Goal: Communication & Community: Answer question/provide support

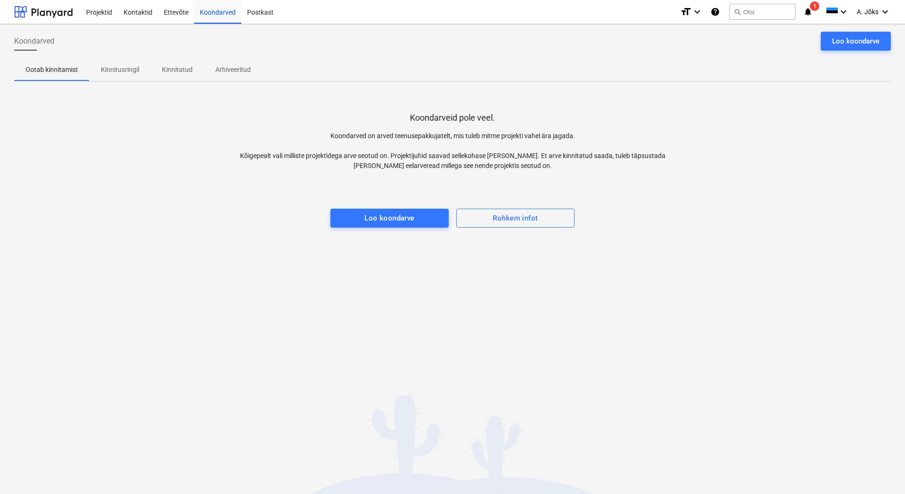
click at [116, 64] on span "Kinnitusringil" at bounding box center [119, 70] width 61 height 16
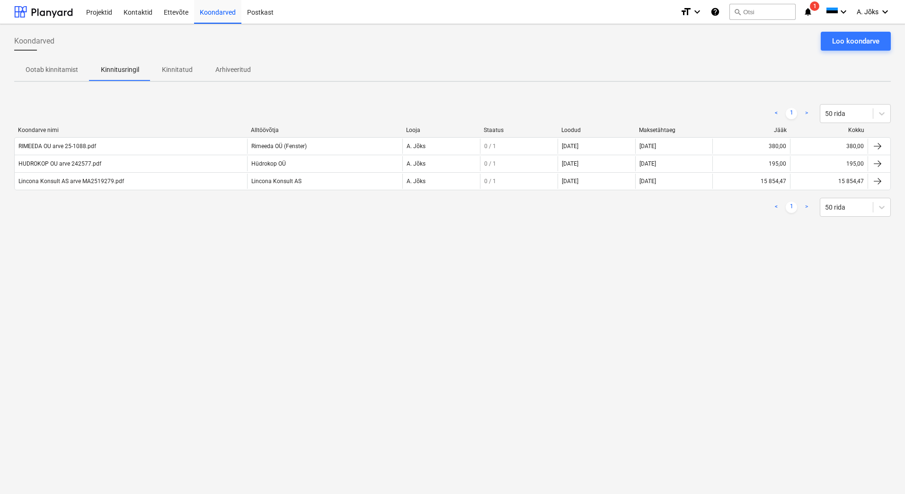
click at [169, 289] on div "Koondarved Loo koondarve Ootab kinnitamist Kinnitusringil Kinnitatud Arhiveerit…" at bounding box center [452, 259] width 905 height 470
click at [624, 364] on div "Koondarved Loo koondarve Ootab kinnitamist Kinnitusringil Kinnitatud Arhiveerit…" at bounding box center [452, 259] width 905 height 470
click at [812, 9] on span "1" at bounding box center [814, 5] width 9 height 9
click at [359, 285] on div "Koondarved Loo koondarve Ootab kinnitamist Kinnitusringil Kinnitatud Arhiveerit…" at bounding box center [452, 259] width 905 height 470
drag, startPoint x: 224, startPoint y: 12, endPoint x: 219, endPoint y: 13, distance: 4.8
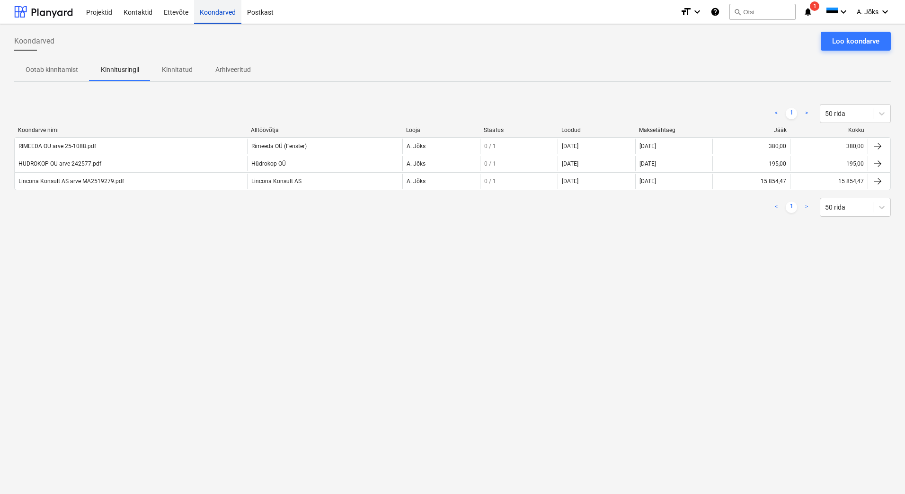
click at [224, 12] on div "Koondarved" at bounding box center [217, 12] width 47 height 24
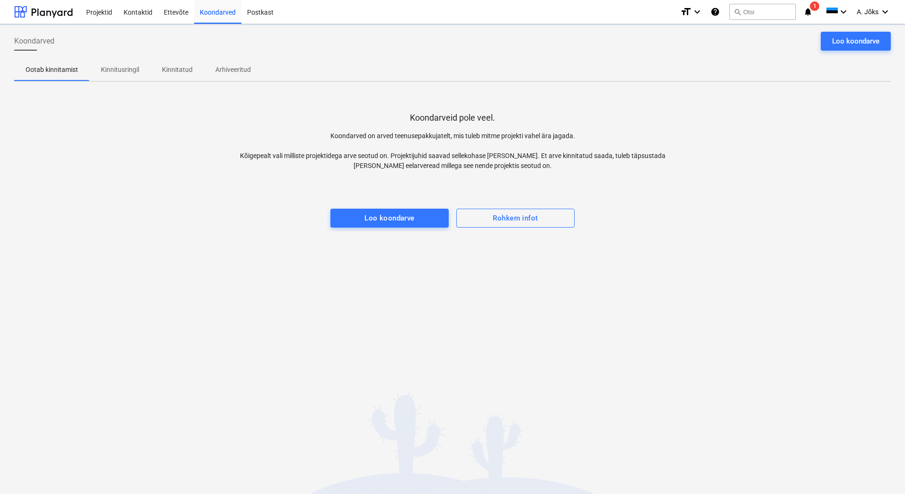
click at [131, 67] on p "Kinnitusringil" at bounding box center [120, 70] width 38 height 10
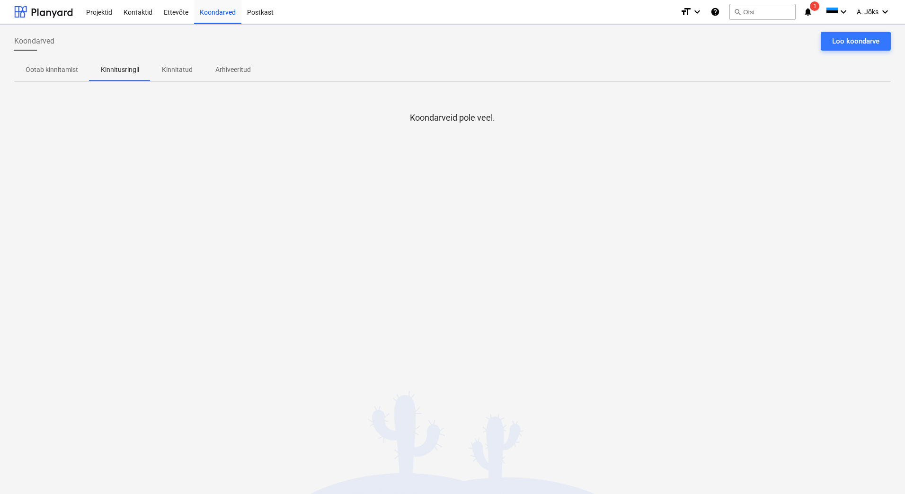
click at [176, 69] on p "Kinnitatud" at bounding box center [177, 70] width 31 height 10
click at [125, 65] on p "Kinnitusringil" at bounding box center [120, 70] width 38 height 10
click at [118, 70] on p "Kinnitusringil" at bounding box center [120, 70] width 38 height 10
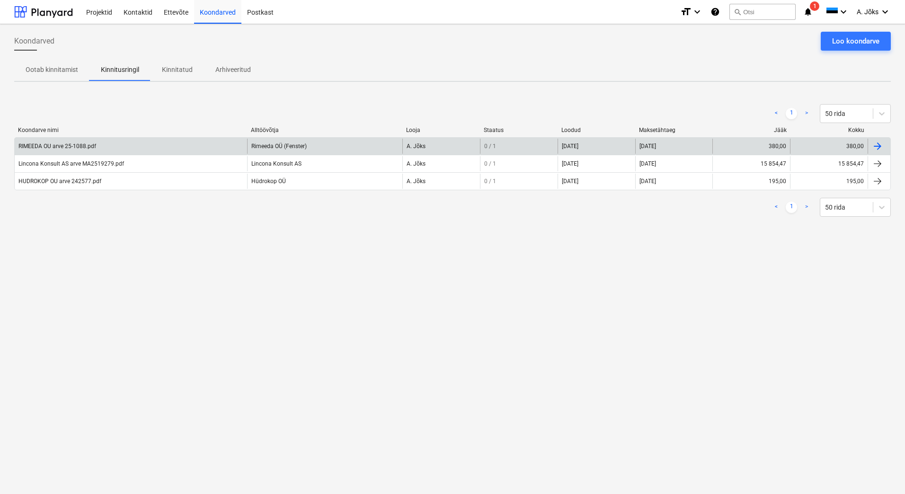
click at [80, 144] on div "RIMEEDA OU arve 25-1088.pdf" at bounding box center [57, 146] width 78 height 7
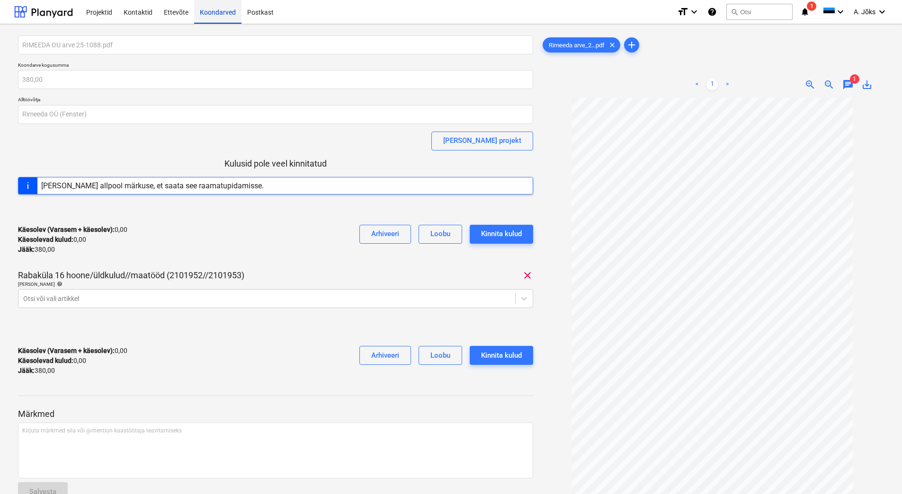
click at [213, 13] on div "Koondarved" at bounding box center [217, 12] width 47 height 24
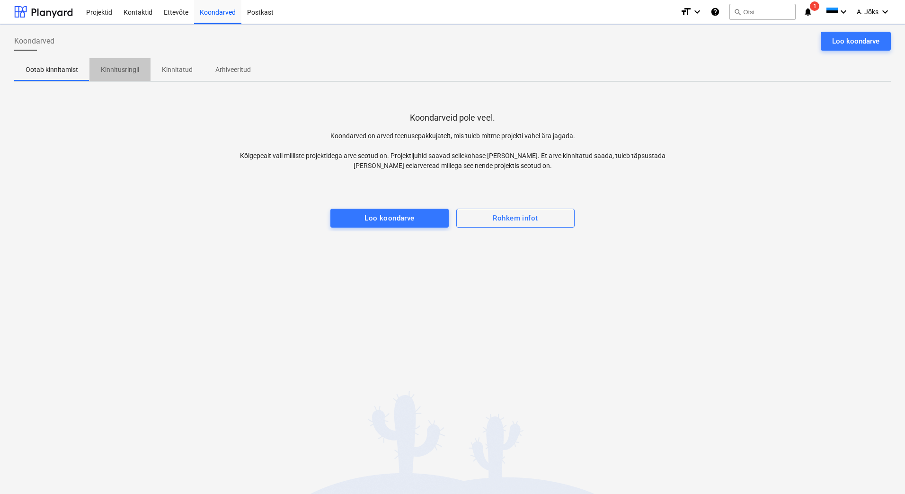
click at [124, 67] on p "Kinnitusringil" at bounding box center [120, 70] width 38 height 10
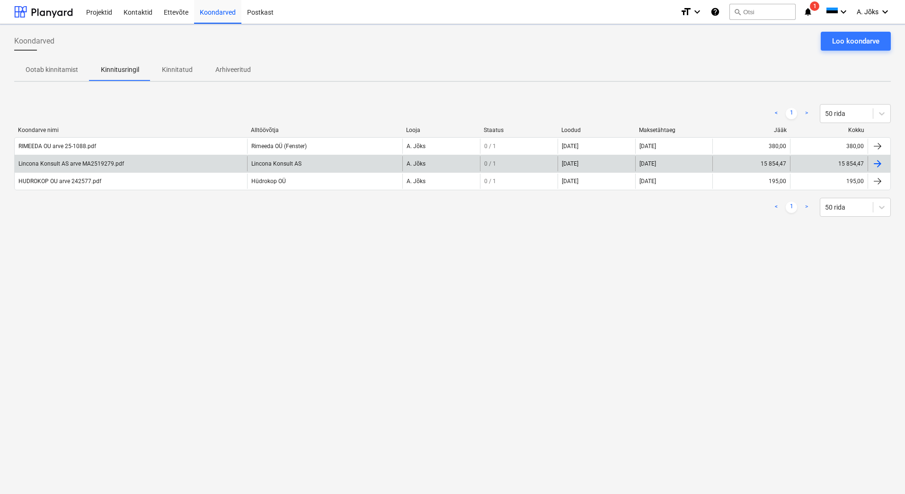
click at [70, 163] on div "Lincona Konsult AS arve MA2519279.pdf" at bounding box center [71, 163] width 106 height 7
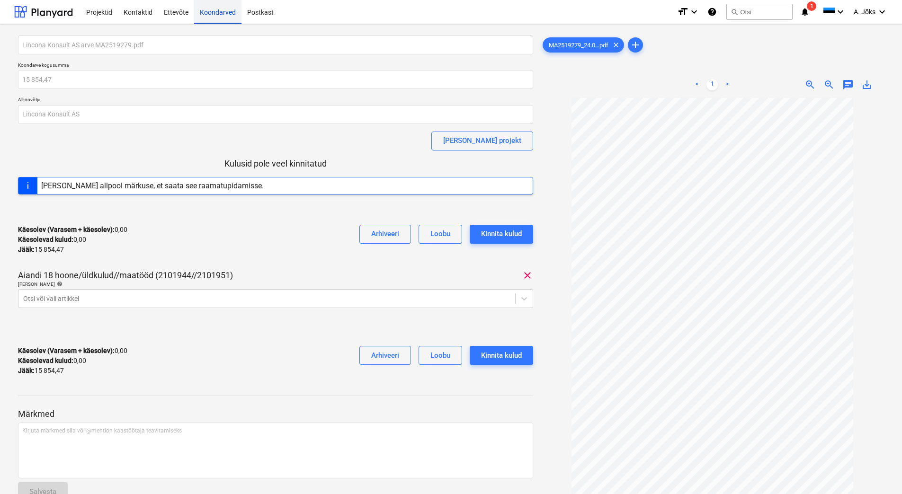
click at [207, 9] on div "Koondarved" at bounding box center [217, 12] width 47 height 24
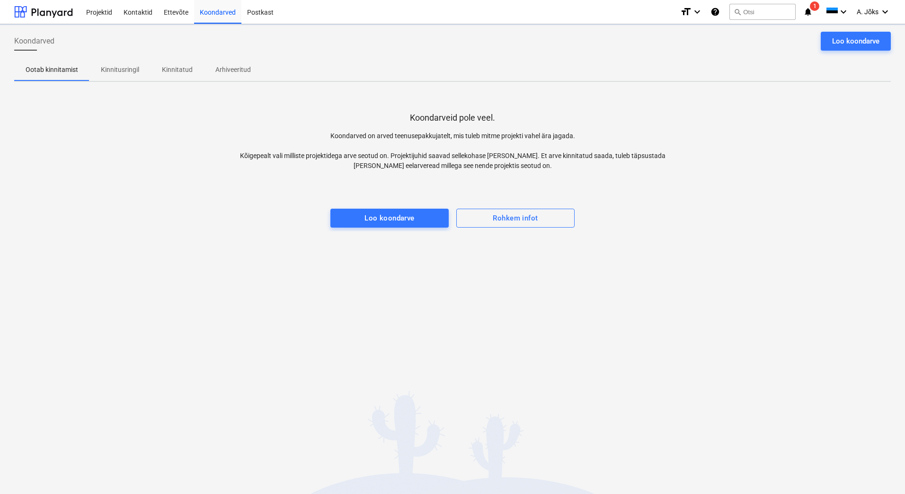
click at [124, 66] on p "Kinnitusringil" at bounding box center [120, 70] width 38 height 10
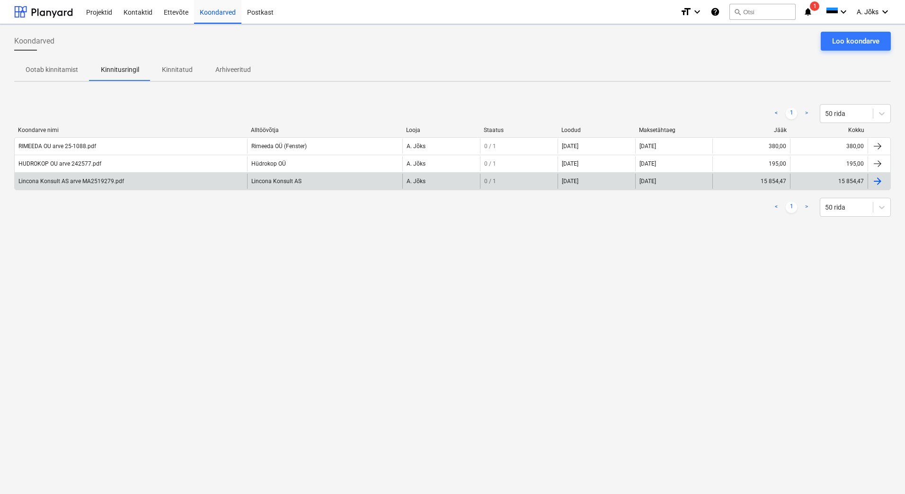
click at [80, 180] on div "Lincona Konsult AS arve MA2519279.pdf" at bounding box center [71, 181] width 106 height 7
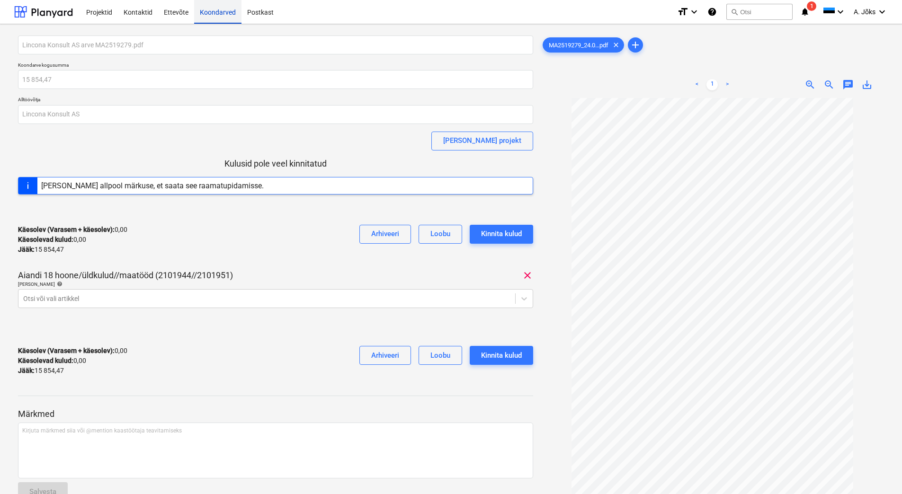
click at [218, 10] on div "Koondarved" at bounding box center [217, 12] width 47 height 24
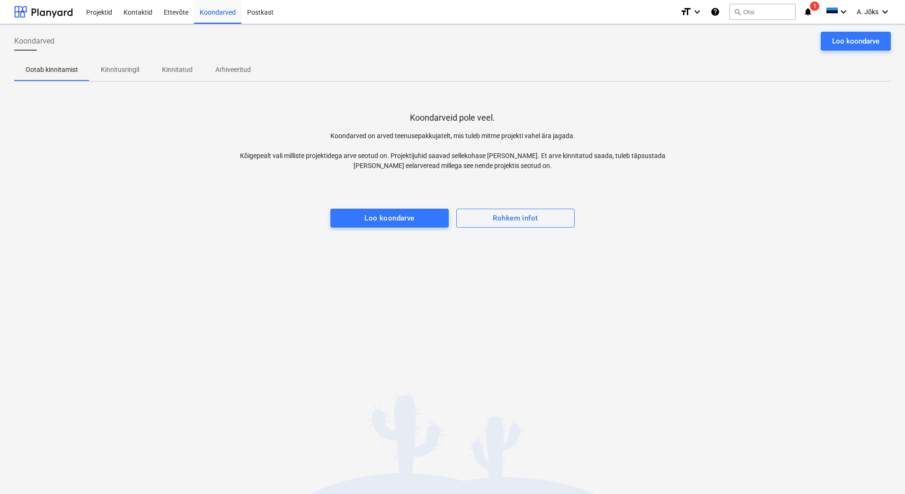
click at [119, 70] on p "Kinnitusringil" at bounding box center [120, 70] width 38 height 10
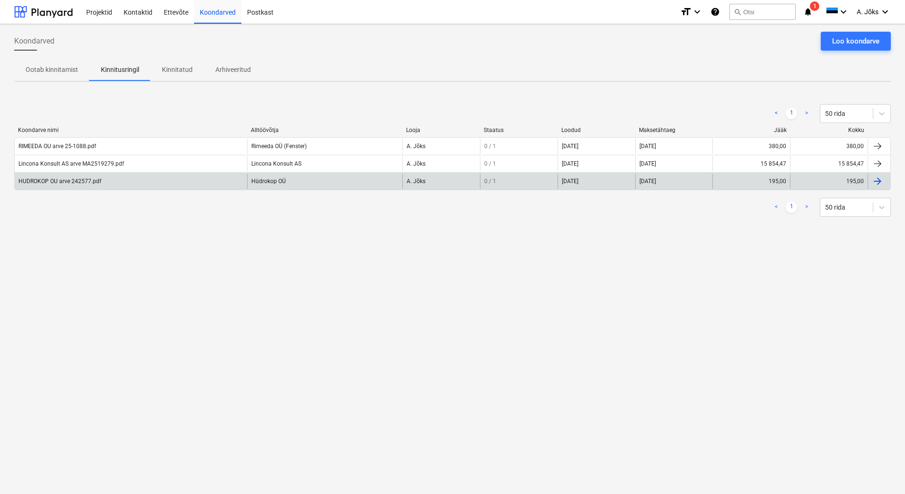
click at [62, 178] on div "HUDROKOP OU arve 242577.pdf" at bounding box center [131, 181] width 232 height 15
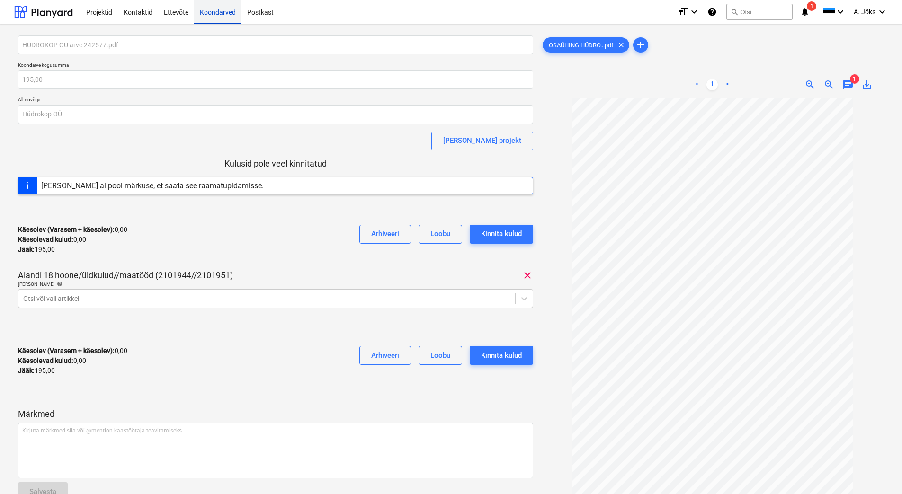
click at [224, 14] on div "Koondarved" at bounding box center [217, 12] width 47 height 24
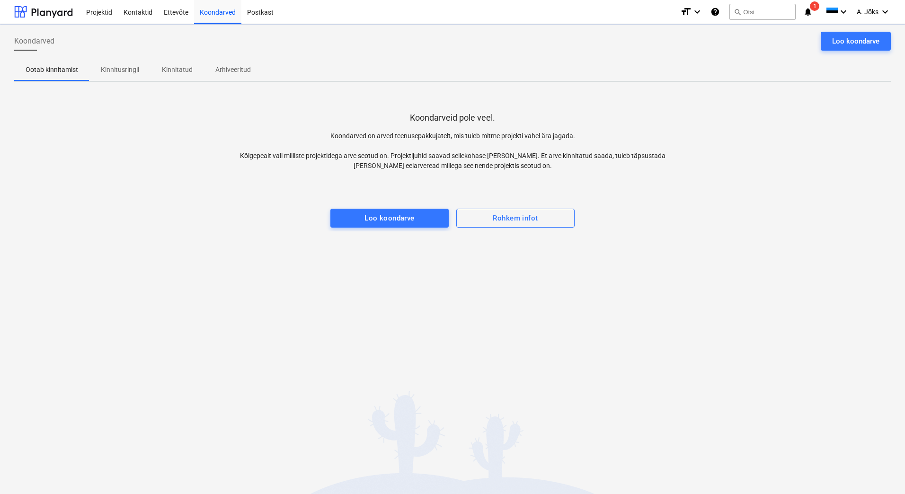
click at [118, 68] on p "Kinnitusringil" at bounding box center [120, 70] width 38 height 10
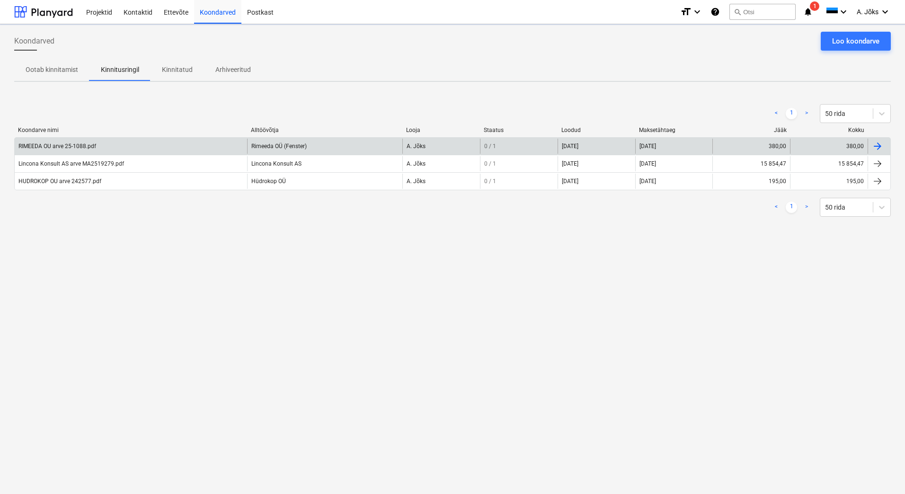
click at [56, 148] on div "RIMEEDA OU arve 25-1088.pdf" at bounding box center [57, 146] width 78 height 7
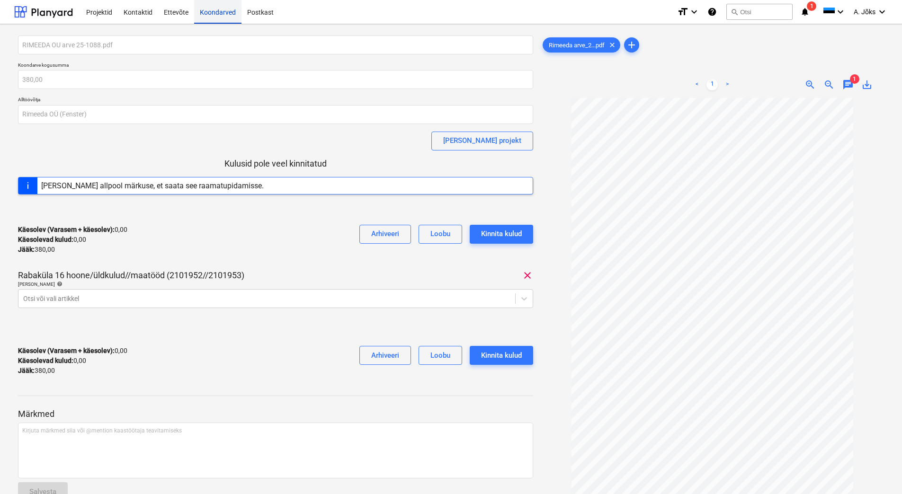
click at [225, 13] on div "Koondarved" at bounding box center [217, 12] width 47 height 24
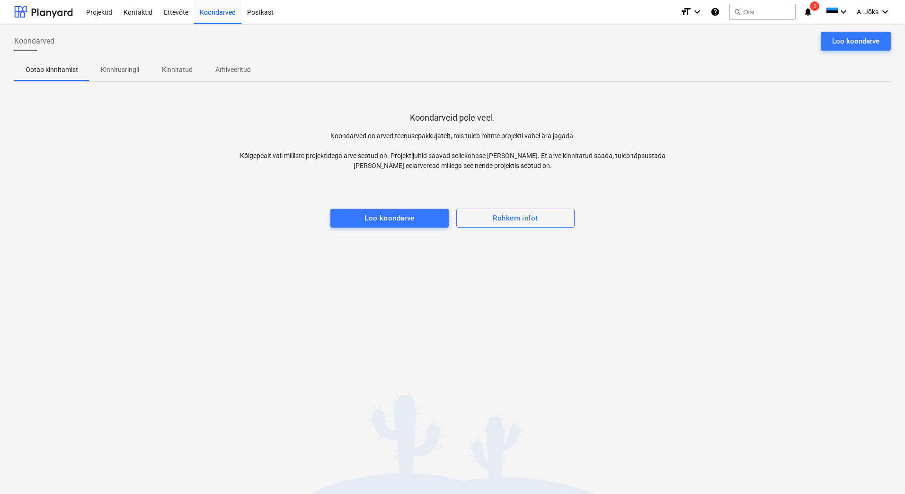
click at [129, 132] on div "Koondarveid pole veel. Koondarved on arved teenusepakkujatelt, mis tuleb mitme …" at bounding box center [452, 160] width 877 height 142
click at [127, 68] on p "Kinnitusringil" at bounding box center [120, 70] width 38 height 10
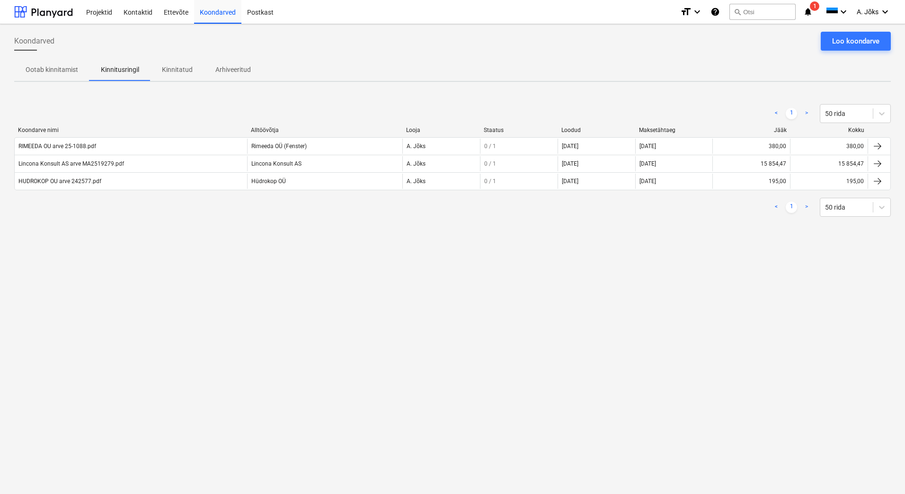
click at [316, 361] on div "Koondarved Loo koondarve Ootab kinnitamist Kinnitusringil Kinnitatud Arhiveerit…" at bounding box center [452, 259] width 905 height 470
click at [698, 253] on div "Koondarved Loo koondarve Ootab kinnitamist Kinnitusringil Kinnitatud Arhiveerit…" at bounding box center [452, 259] width 905 height 470
click at [619, 273] on div "Koondarved Loo koondarve Ootab kinnitamist Kinnitusringil Kinnitatud Arhiveerit…" at bounding box center [452, 259] width 905 height 470
click at [187, 71] on p "Kinnitatud" at bounding box center [177, 70] width 31 height 10
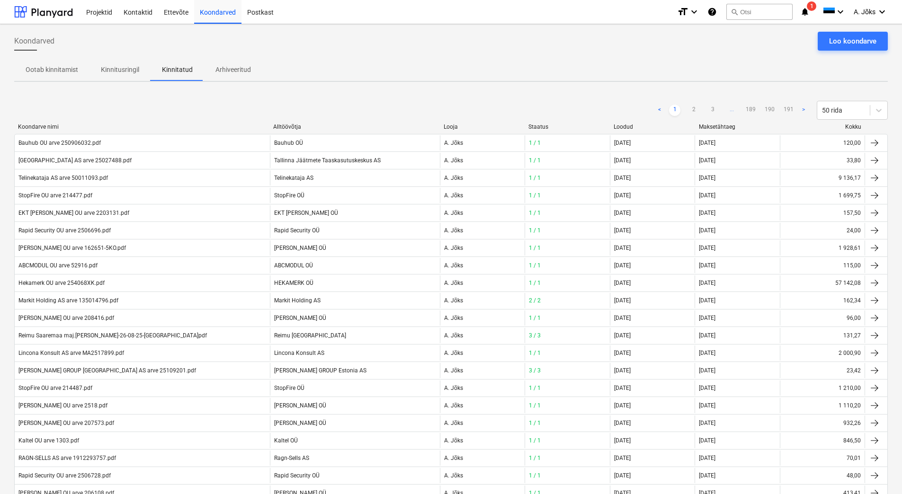
click at [118, 65] on p "Kinnitusringil" at bounding box center [120, 70] width 38 height 10
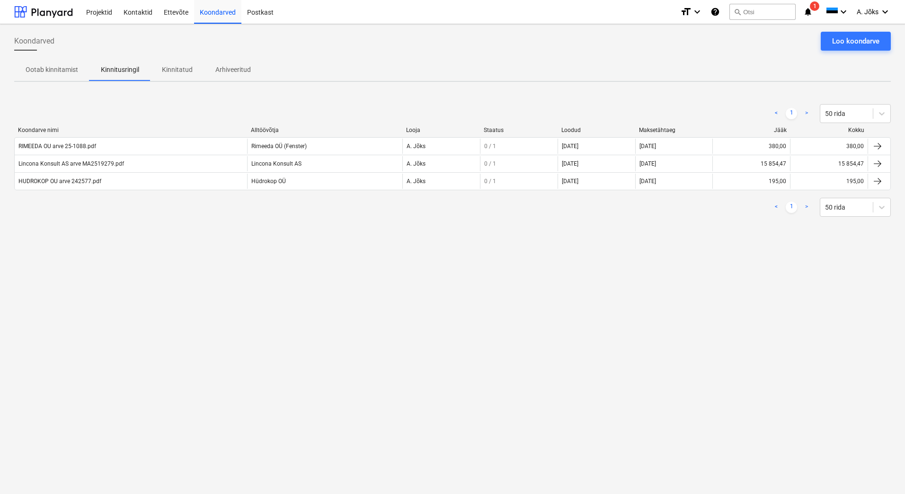
click at [354, 51] on div "Koondarved Loo koondarve" at bounding box center [452, 45] width 877 height 27
click at [492, 265] on div "Koondarved Loo koondarve Ootab kinnitamist Kinnitusringil Kinnitatud Arhiveerit…" at bounding box center [452, 259] width 905 height 470
click at [652, 260] on div "Koondarved Loo koondarve Ootab kinnitamist Kinnitusringil Kinnitatud Arhiveerit…" at bounding box center [452, 259] width 905 height 470
click at [180, 73] on p "Kinnitatud" at bounding box center [177, 70] width 31 height 10
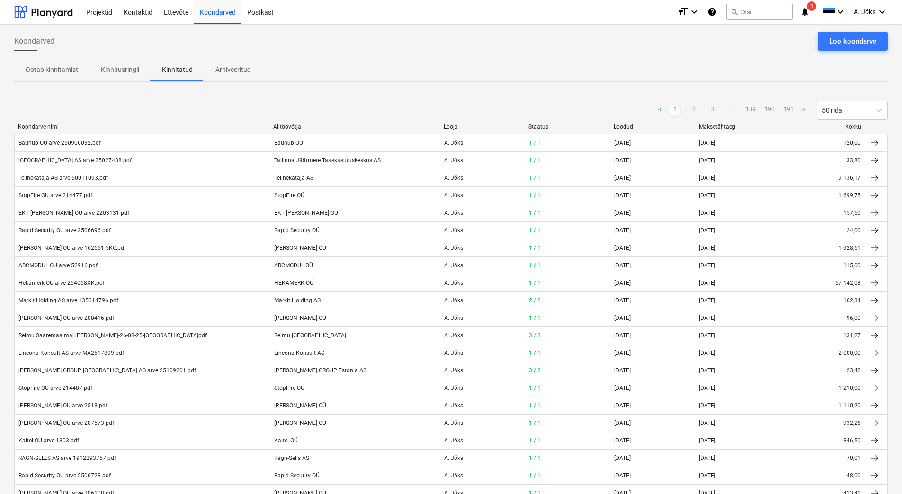
click at [114, 74] on p "Kinnitusringil" at bounding box center [120, 70] width 38 height 10
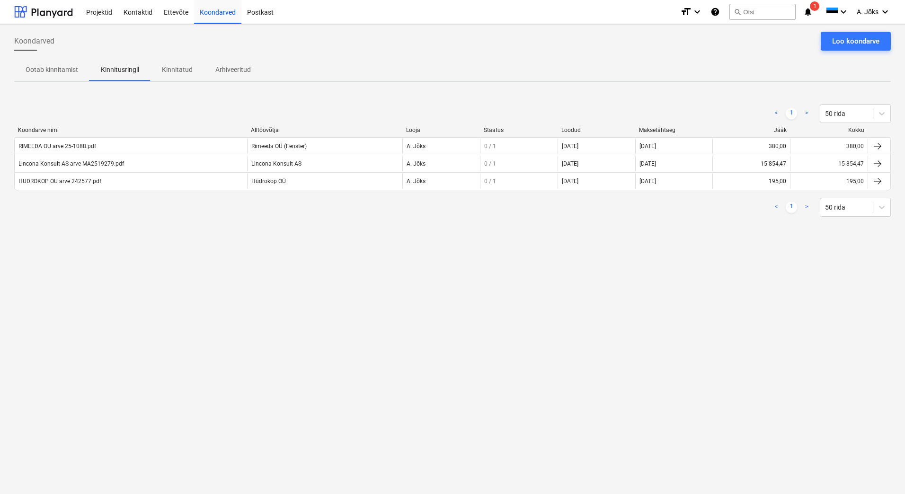
drag, startPoint x: 537, startPoint y: 339, endPoint x: 538, endPoint y: 325, distance: 14.2
click at [537, 339] on div "Koondarved Loo koondarve Ootab kinnitamist Kinnitusringil Kinnitatud Arhiveerit…" at bounding box center [452, 259] width 905 height 470
click at [358, 285] on div "Koondarved Loo koondarve Ootab kinnitamist Kinnitusringil Kinnitatud Arhiveerit…" at bounding box center [452, 259] width 905 height 470
click at [336, 314] on div "Koondarved Loo koondarve Ootab kinnitamist Kinnitusringil Kinnitatud Arhiveerit…" at bounding box center [452, 259] width 905 height 470
click at [299, 333] on div "Koondarved Loo koondarve Ootab kinnitamist Kinnitusringil Kinnitatud Arhiveerit…" at bounding box center [452, 259] width 905 height 470
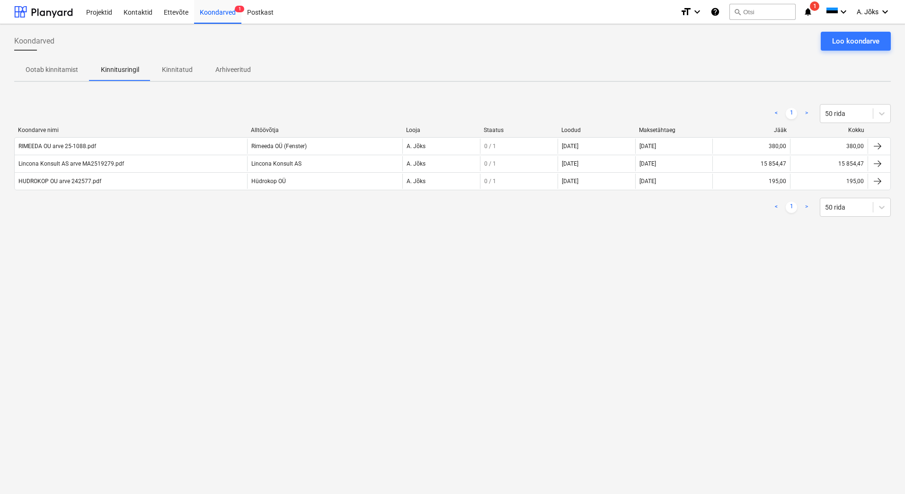
drag, startPoint x: 88, startPoint y: 144, endPoint x: 140, endPoint y: 165, distance: 56.3
click at [88, 144] on div "RIMEEDA OU arve 25-1088.pdf" at bounding box center [57, 146] width 78 height 7
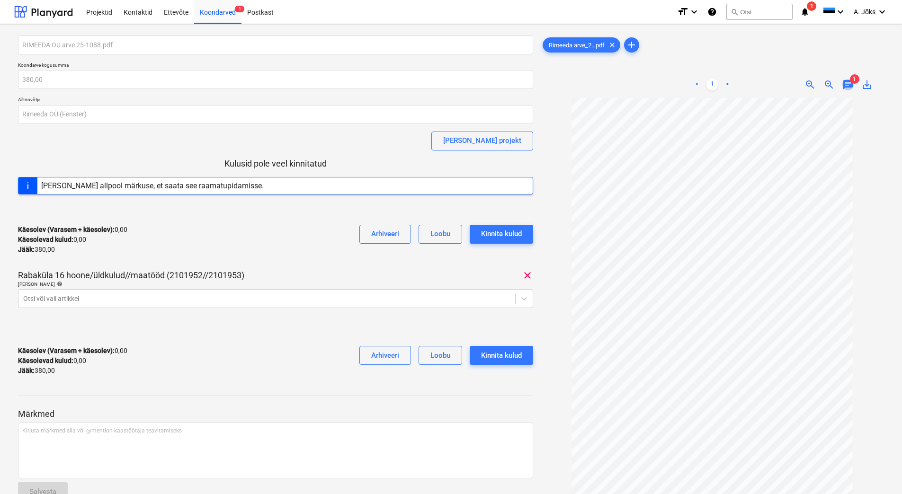
click at [850, 84] on span "chat" at bounding box center [847, 84] width 11 height 11
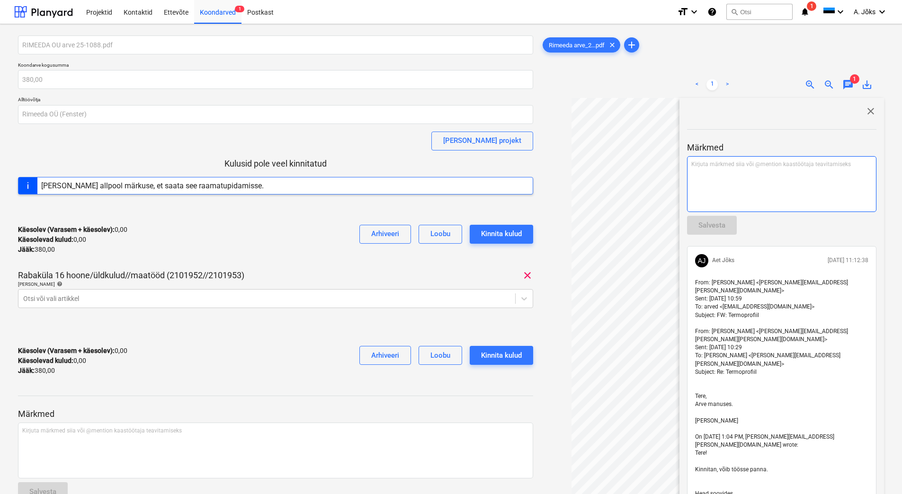
click at [728, 171] on div "Kirjuta märkmed siia või @mention kaastöötaja teavitamiseks ﻿" at bounding box center [781, 184] width 189 height 56
click at [743, 167] on p "﻿ @ Märt Hanson ﻿ ﻿" at bounding box center [781, 164] width 181 height 9
click at [739, 166] on span "palun kinnita veel 3 arvet." at bounding box center [771, 165] width 65 height 7
click at [781, 167] on span "palun kinnita veel 3 arvet." at bounding box center [771, 165] width 65 height 7
click at [814, 163] on p "﻿ @ Märt Hanson ﻿ palun kinnita veel 3 sept.arvet." at bounding box center [781, 164] width 181 height 9
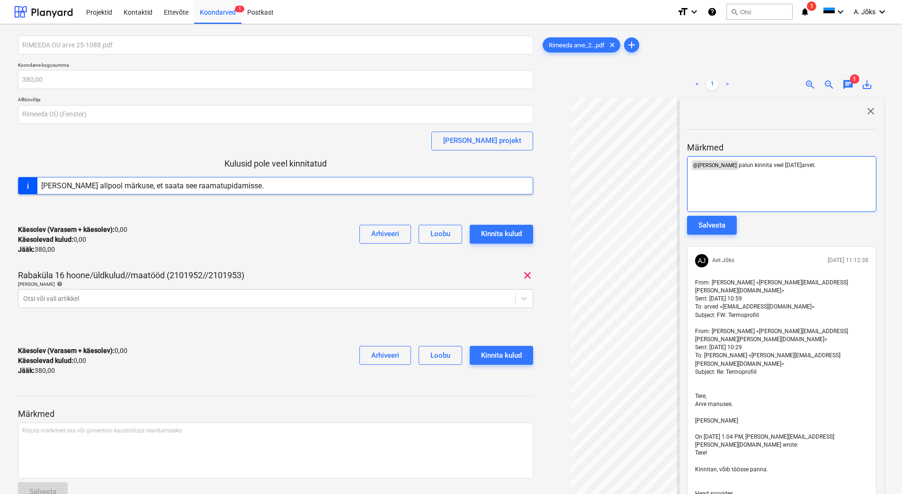
click at [739, 166] on span "palun kinnita veel 3 sept.arvet." at bounding box center [777, 165] width 77 height 7
click at [776, 165] on span "jõuan sisestada. palun kinnita veel 3 sept.arvet." at bounding box center [799, 165] width 121 height 7
click at [814, 166] on p "﻿ @ Märt Hanson ﻿ palun kinnita veel 3 sept.arvet." at bounding box center [781, 164] width 181 height 9
click at [776, 163] on span "palun kinnita veel 3 sept.arvet." at bounding box center [777, 165] width 77 height 7
click at [829, 171] on div "﻿ @ Märt Hanson ﻿ palun kinnita veel need 3 sept.arvet." at bounding box center [781, 184] width 189 height 56
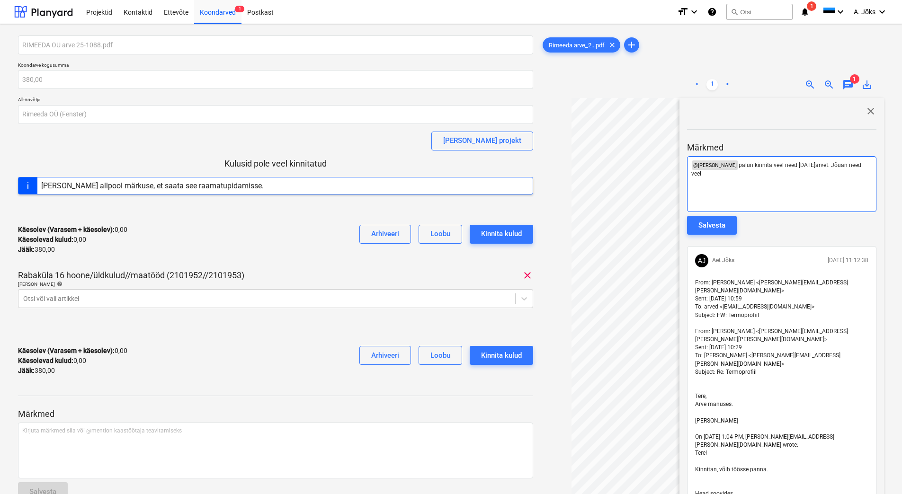
click at [790, 167] on span "palun kinnita veel need 3 sept.arvet. Jõuan need veel" at bounding box center [776, 169] width 171 height 15
click at [858, 166] on p "﻿ @ Märt Hanson ﻿ palun kinnita veel 3 sept.arvet. Jõuan need veel" at bounding box center [781, 164] width 181 height 9
click at [721, 226] on div "Salvesta" at bounding box center [711, 225] width 27 height 12
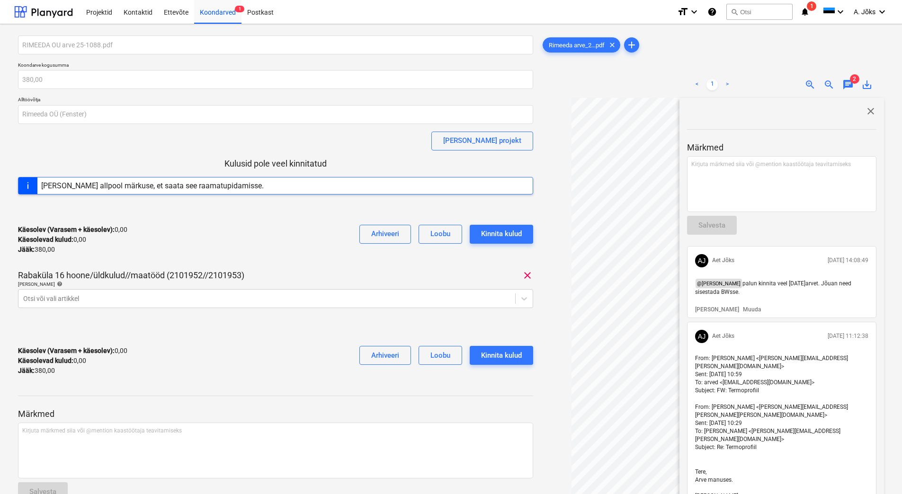
click at [870, 112] on span "close" at bounding box center [870, 111] width 11 height 11
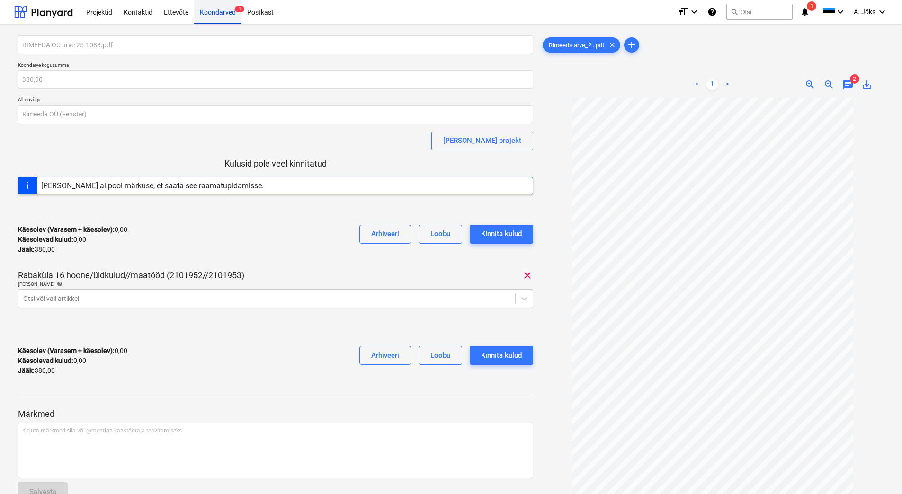
click at [222, 13] on div "Koondarved 1" at bounding box center [217, 12] width 47 height 24
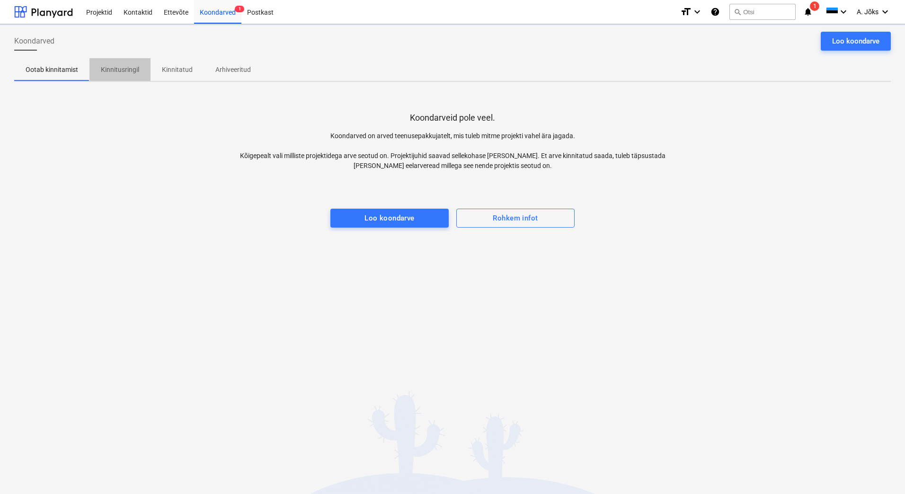
click at [128, 74] on p "Kinnitusringil" at bounding box center [120, 70] width 38 height 10
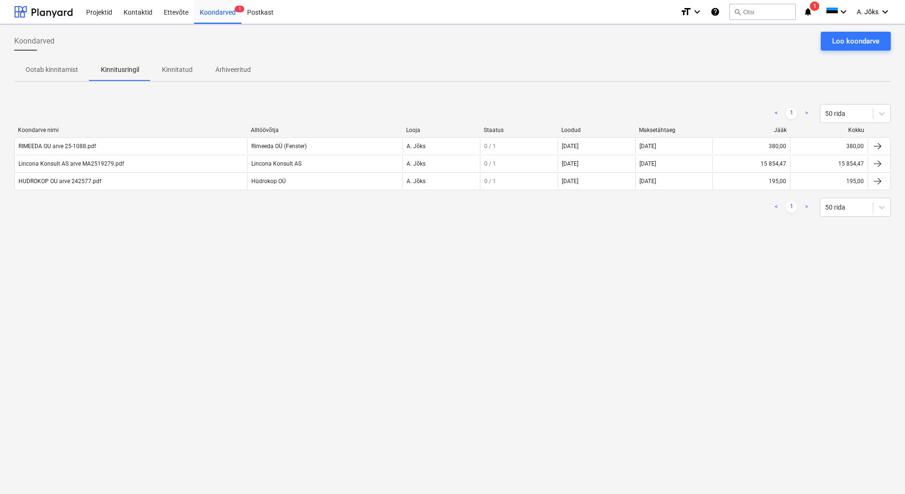
click at [205, 279] on div "Koondarved Loo koondarve Ootab kinnitamist Kinnitusringil Kinnitatud Arhiveerit…" at bounding box center [452, 259] width 905 height 470
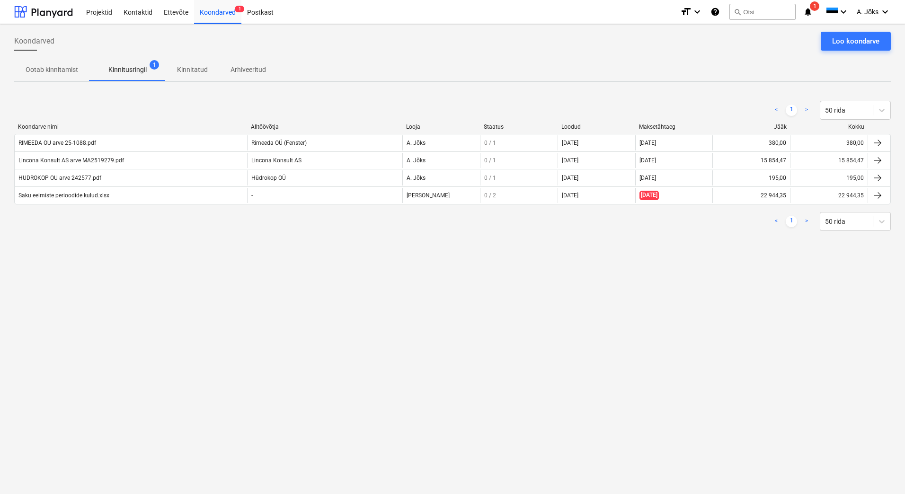
click at [178, 373] on div "Koondarved Loo koondarve Ootab kinnitamist Kinnitusringil 1 Kinnitatud Arhiveer…" at bounding box center [452, 259] width 905 height 470
drag, startPoint x: 463, startPoint y: 378, endPoint x: 468, endPoint y: 377, distance: 5.8
click at [463, 376] on div "Koondarved Loo koondarve Ootab kinnitamist Kinnitusringil 1 Kinnitatud Arhiveer…" at bounding box center [452, 259] width 905 height 470
